Goal: Information Seeking & Learning: Understand process/instructions

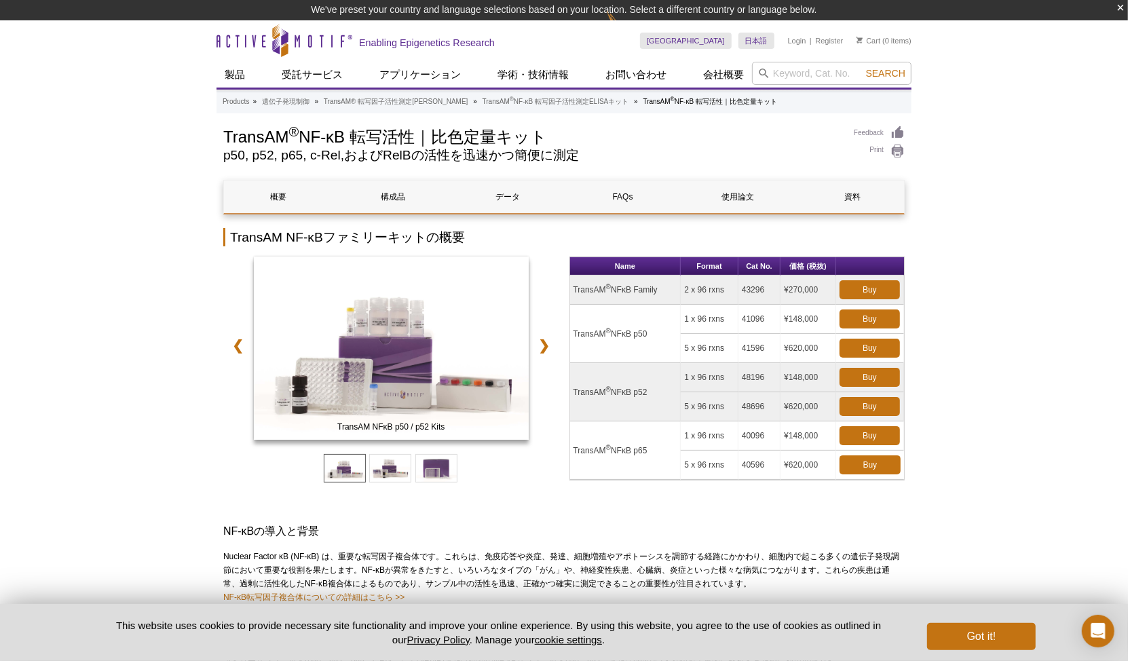
scroll to position [20, 0]
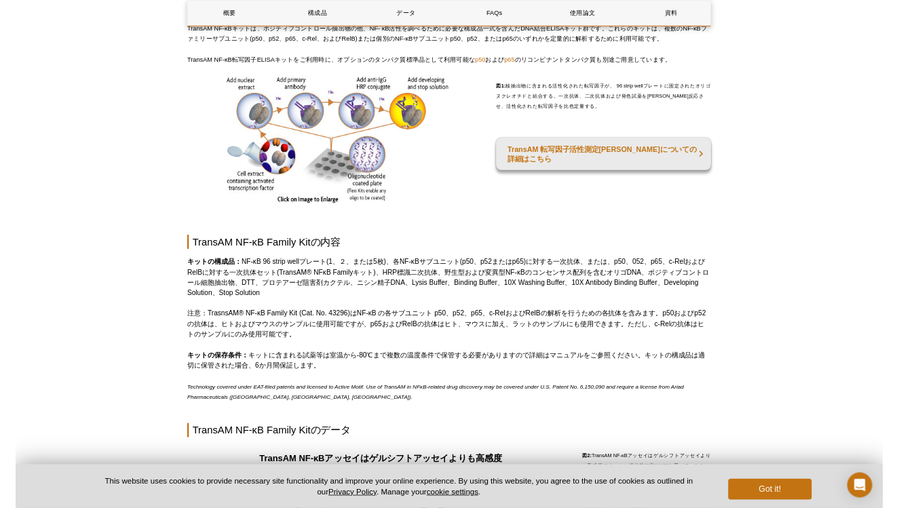
scroll to position [590, 0]
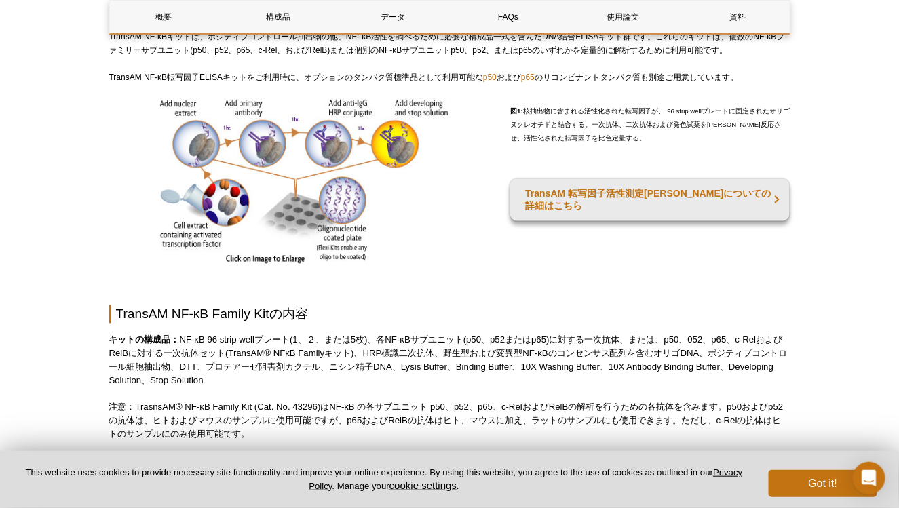
select select "[GEOGRAPHIC_DATA]"
select select "日本語"
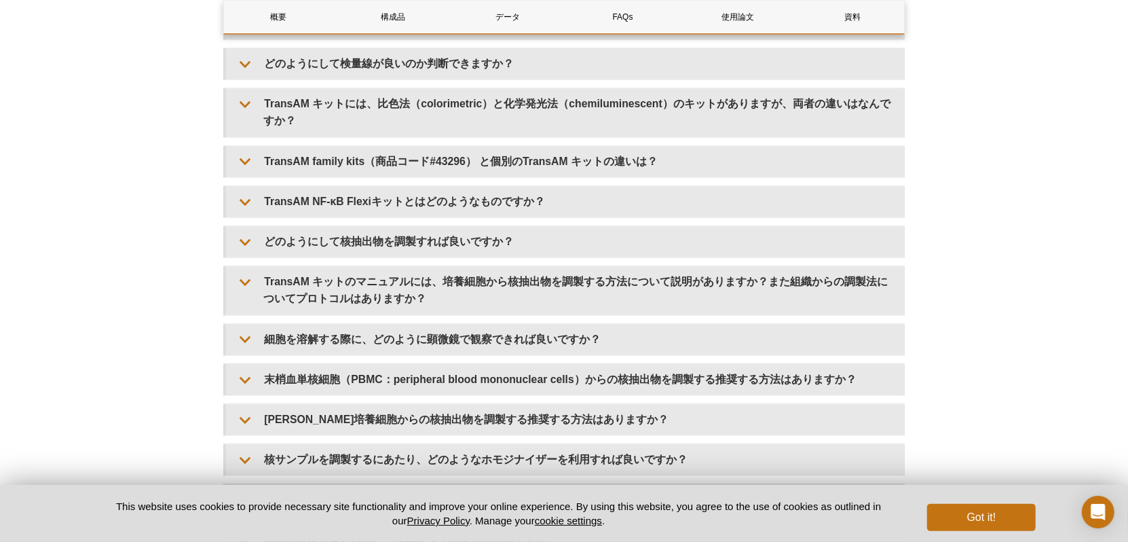
scroll to position [1947, 0]
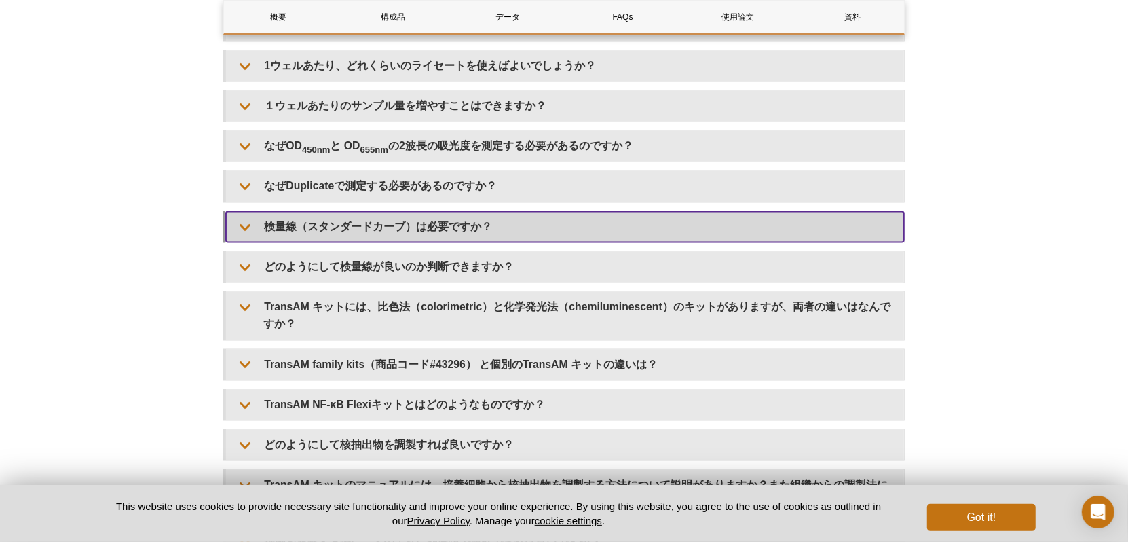
click at [252, 224] on summary "検量線（スタンダードカーブ）は必要ですか？" at bounding box center [565, 227] width 678 height 31
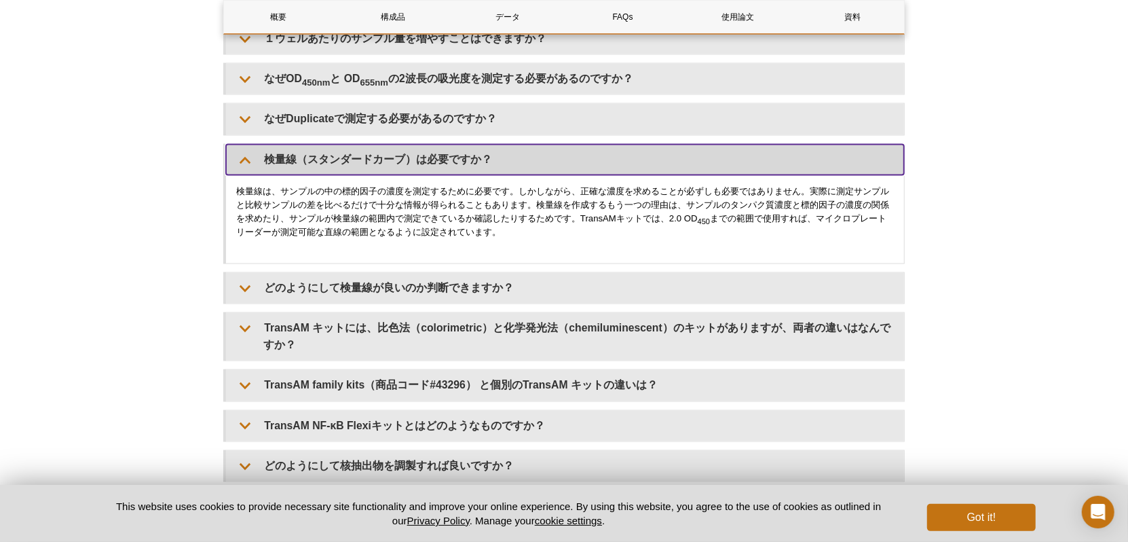
scroll to position [2083, 0]
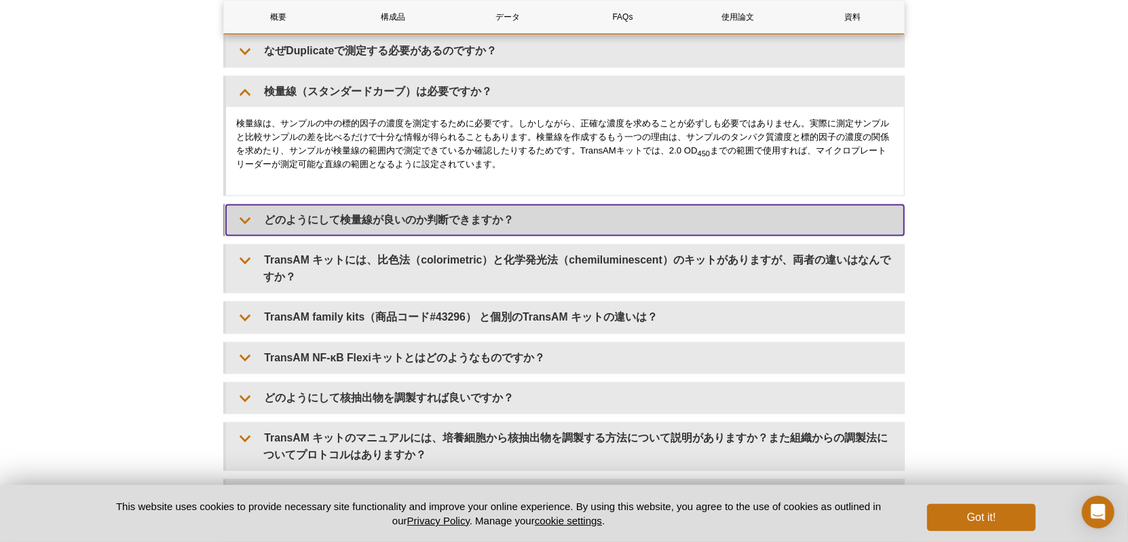
click at [247, 221] on summary "どのようにして検量線が良いのか判断できますか？" at bounding box center [565, 219] width 678 height 31
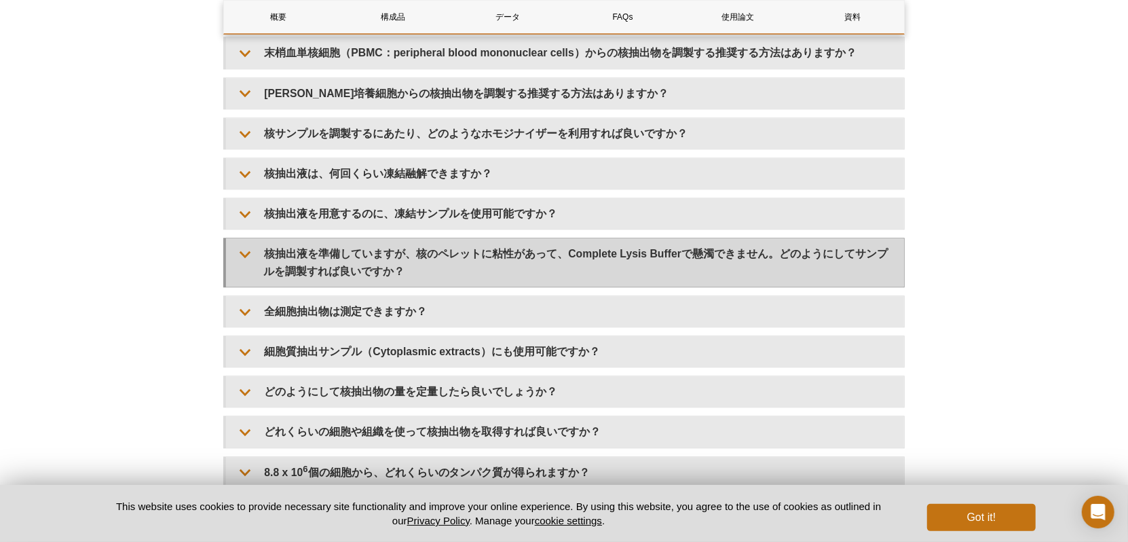
scroll to position [2694, 0]
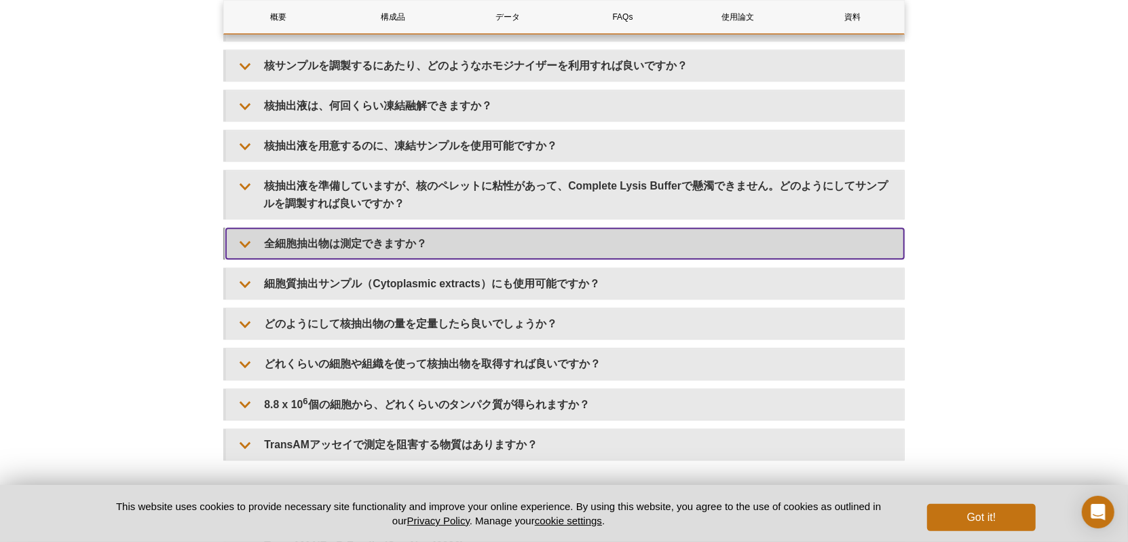
click at [249, 243] on summary "全細胞抽出物は測定できますか？" at bounding box center [565, 243] width 678 height 31
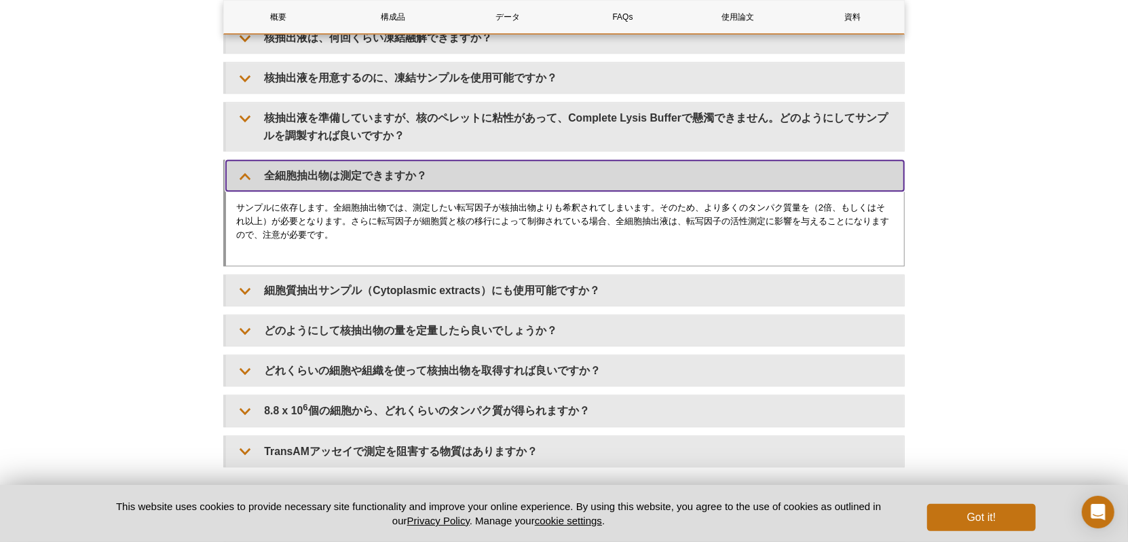
scroll to position [2830, 0]
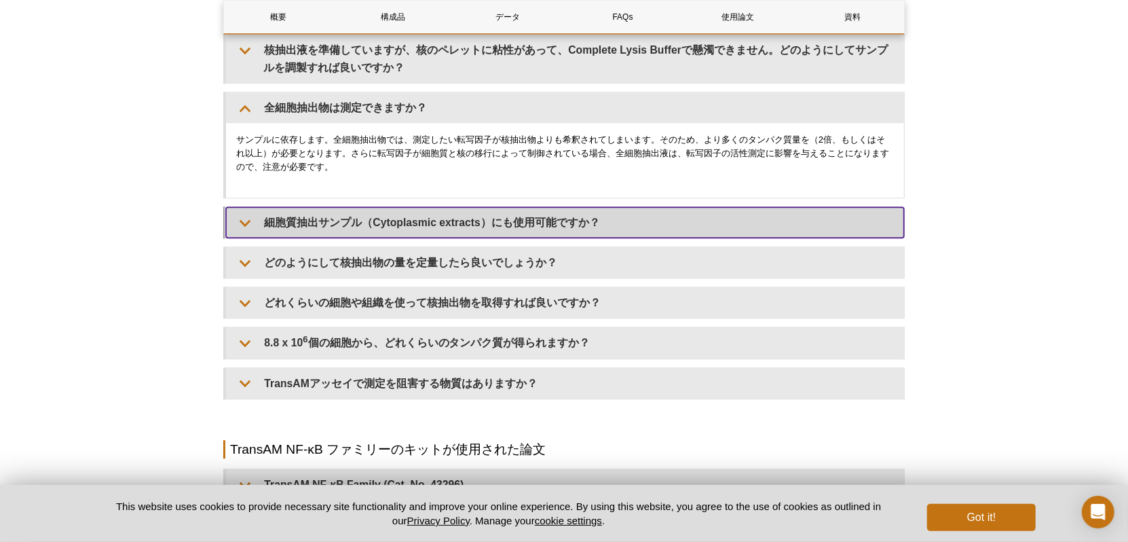
click at [240, 219] on summary "細胞質抽出サンプル（Cytoplasmic extracts）にも使用可能ですか？" at bounding box center [565, 222] width 678 height 31
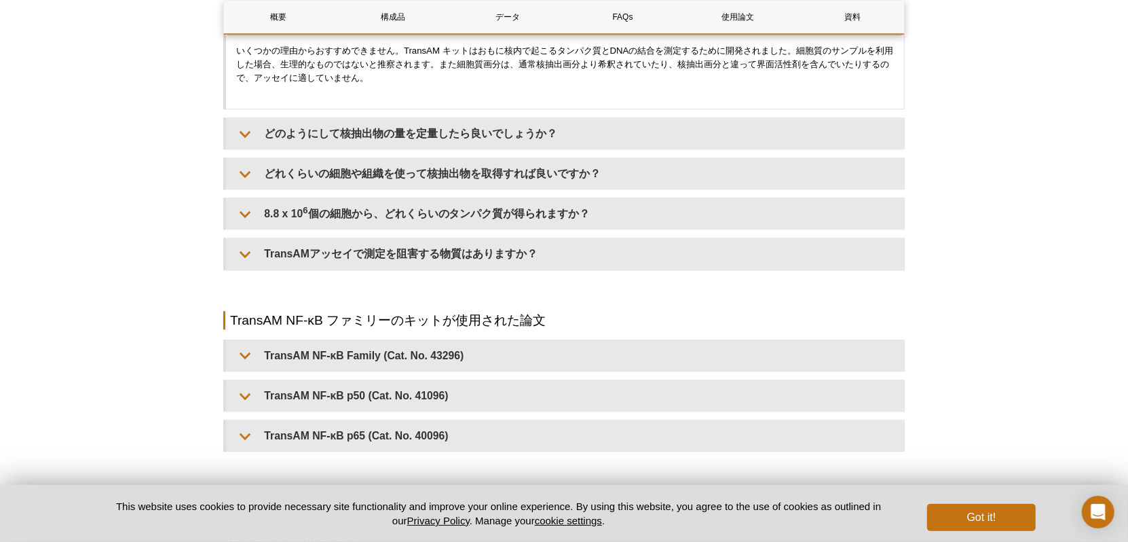
scroll to position [3440, 0]
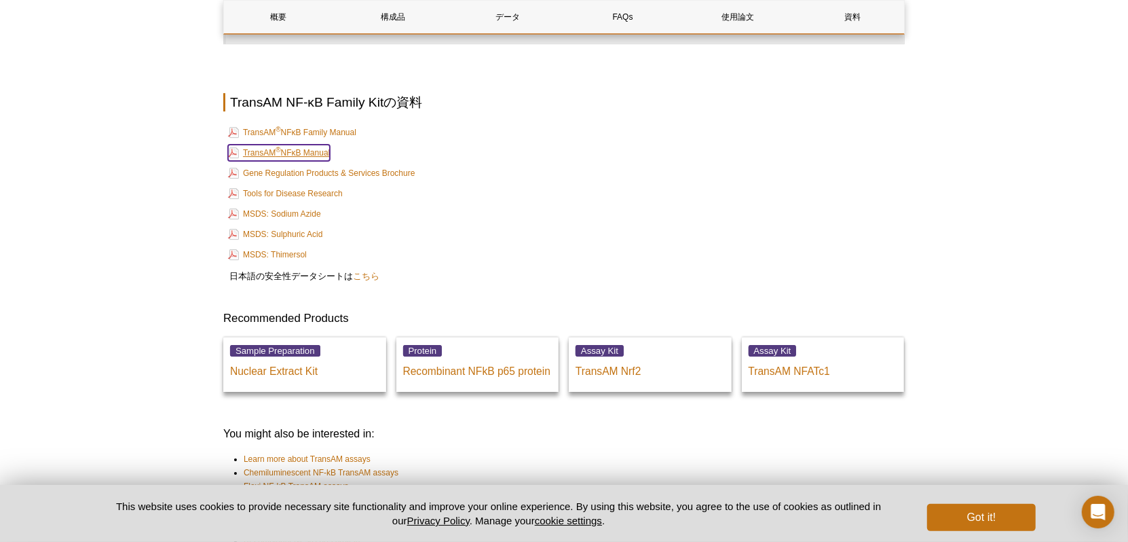
click at [295, 150] on link "TransAM ® NFκB Manual" at bounding box center [279, 153] width 102 height 16
click at [312, 124] on link "TransAM ® NFκB Family Manual" at bounding box center [292, 132] width 128 height 16
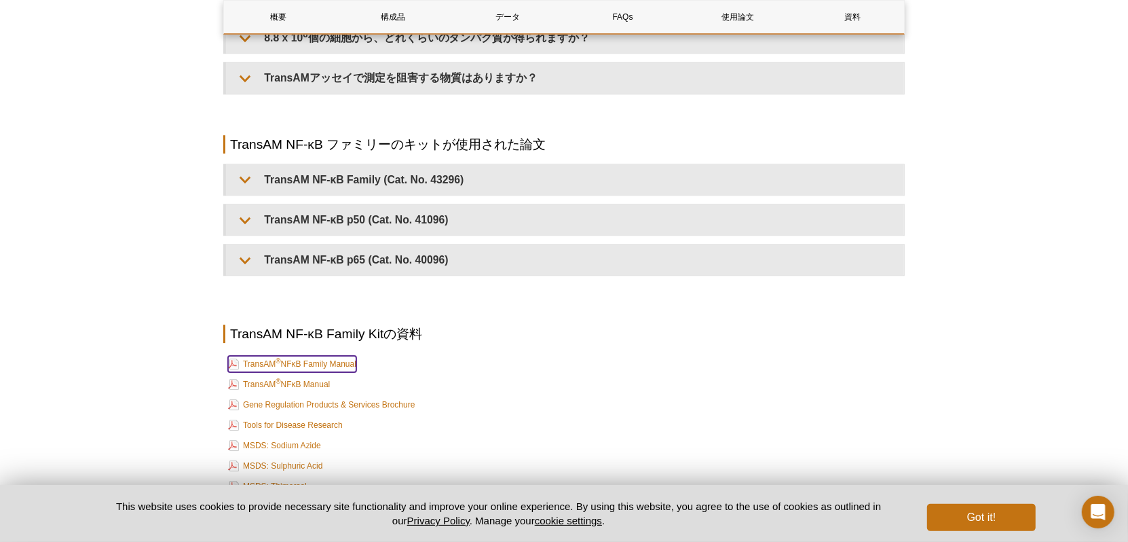
scroll to position [3141, 0]
